Goal: Contribute content

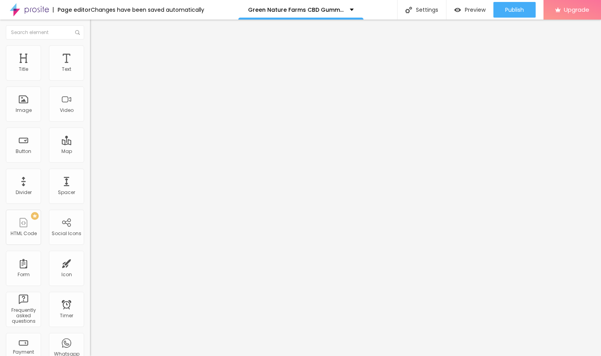
click at [90, 46] on li "Style" at bounding box center [135, 49] width 90 height 8
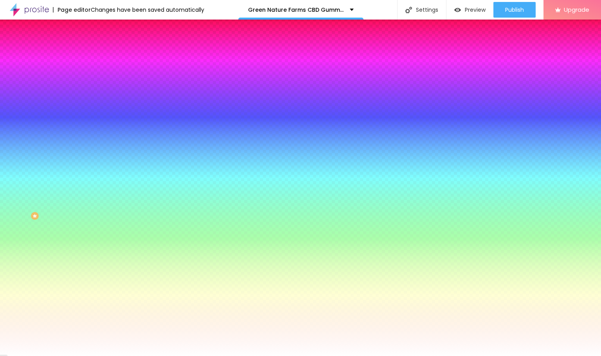
click at [132, 70] on img at bounding box center [134, 68] width 5 height 5
click at [90, 72] on span "Add image" at bounding box center [106, 68] width 32 height 7
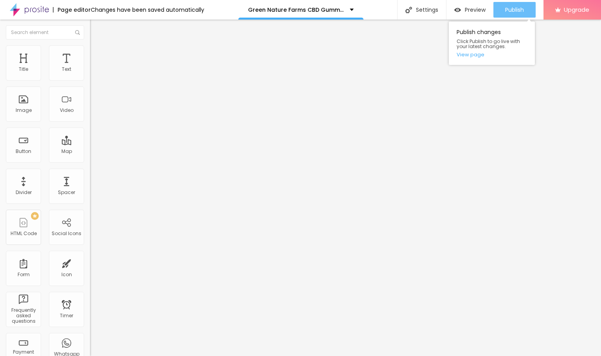
click at [519, 12] on span "Publish" at bounding box center [514, 10] width 19 height 6
